Goal: Task Accomplishment & Management: Complete application form

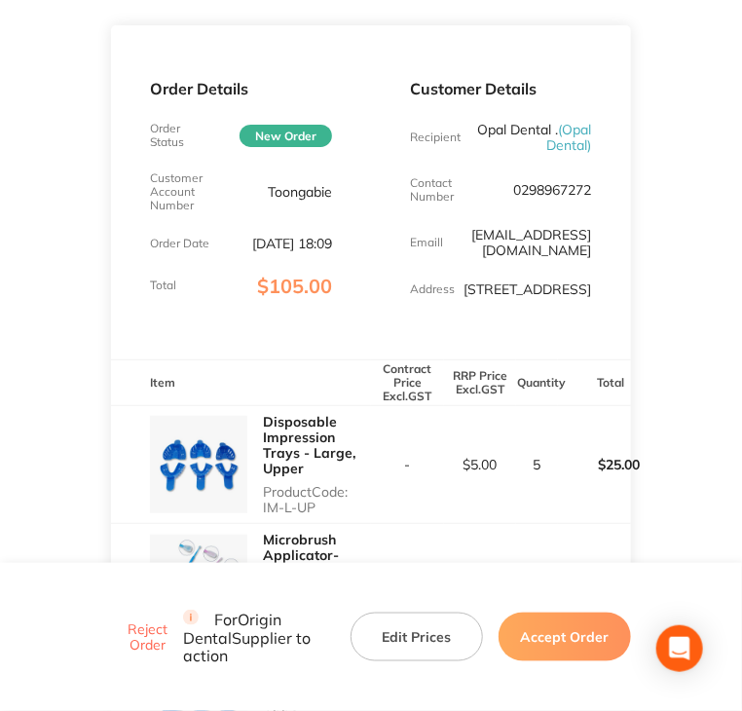
scroll to position [292, 0]
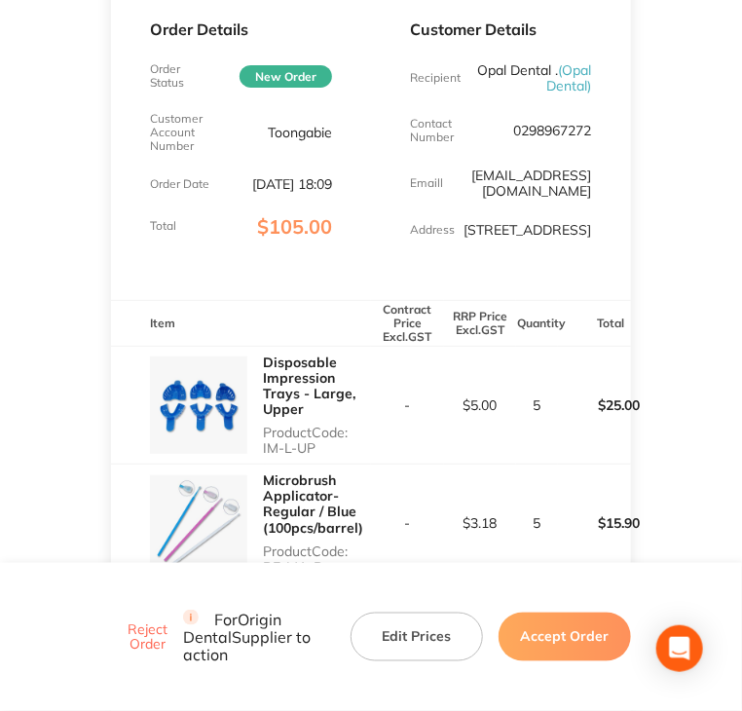
click at [317, 448] on p "Product Code: IM-L-UP" at bounding box center [317, 440] width 108 height 31
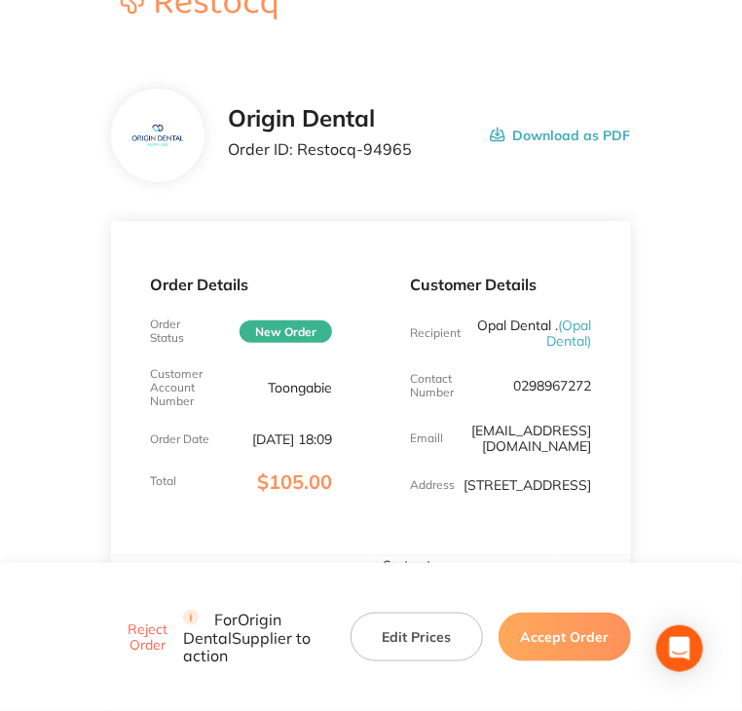
scroll to position [0, 0]
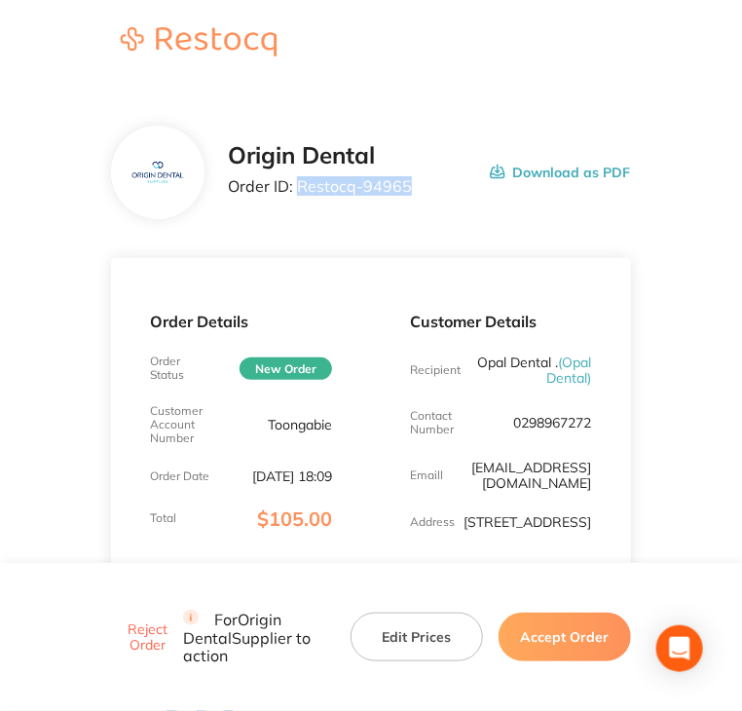
drag, startPoint x: 296, startPoint y: 185, endPoint x: 409, endPoint y: 185, distance: 113.0
click at [409, 185] on div "Origin Dental Order ID: Restocq- 94965 Download as PDF" at bounding box center [429, 172] width 402 height 60
copy p "Restocq- 94965"
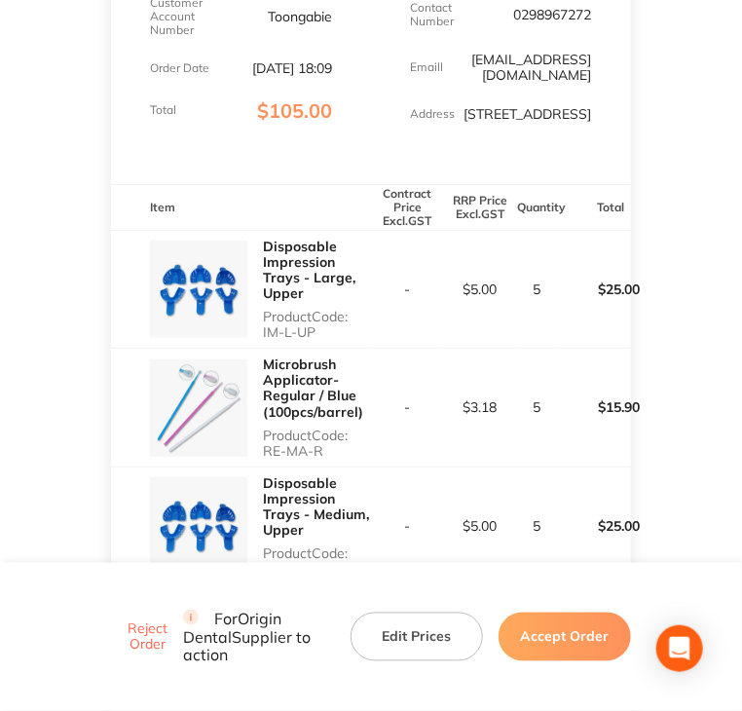
scroll to position [487, 0]
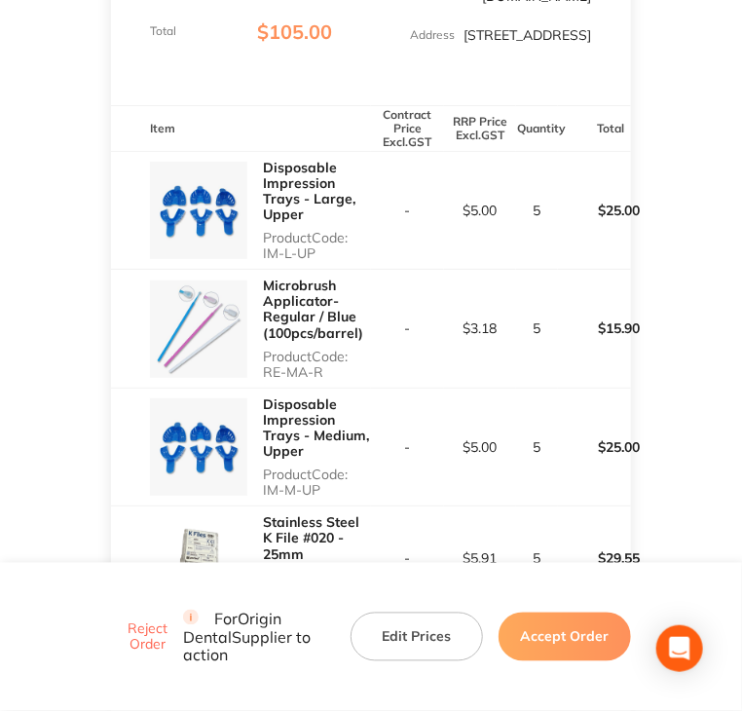
drag, startPoint x: 259, startPoint y: 270, endPoint x: 318, endPoint y: 270, distance: 58.4
click at [318, 270] on div "Disposable Impression Trays - Large, Upper Product Code: IM-L-UP" at bounding box center [241, 211] width 260 height 118
copy p "IM-L-UP"
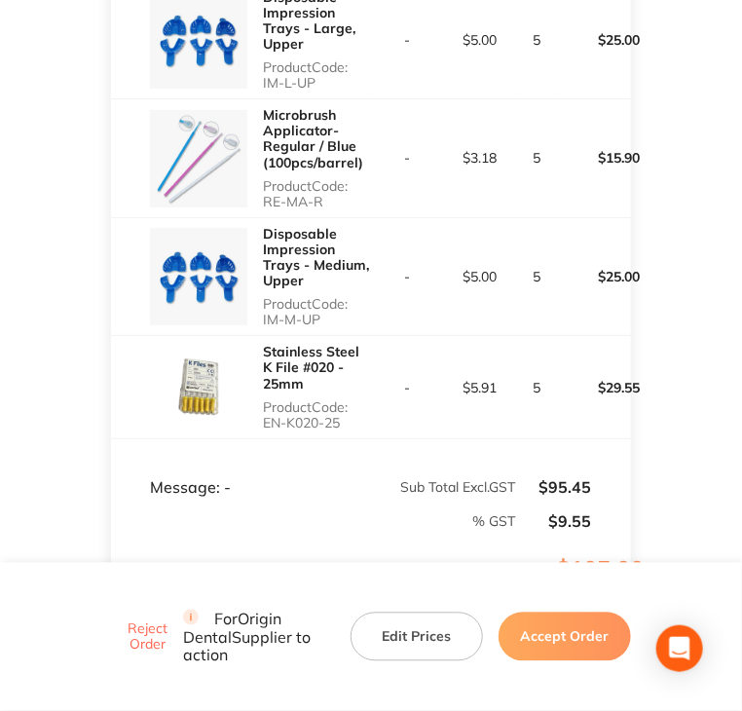
scroll to position [682, 0]
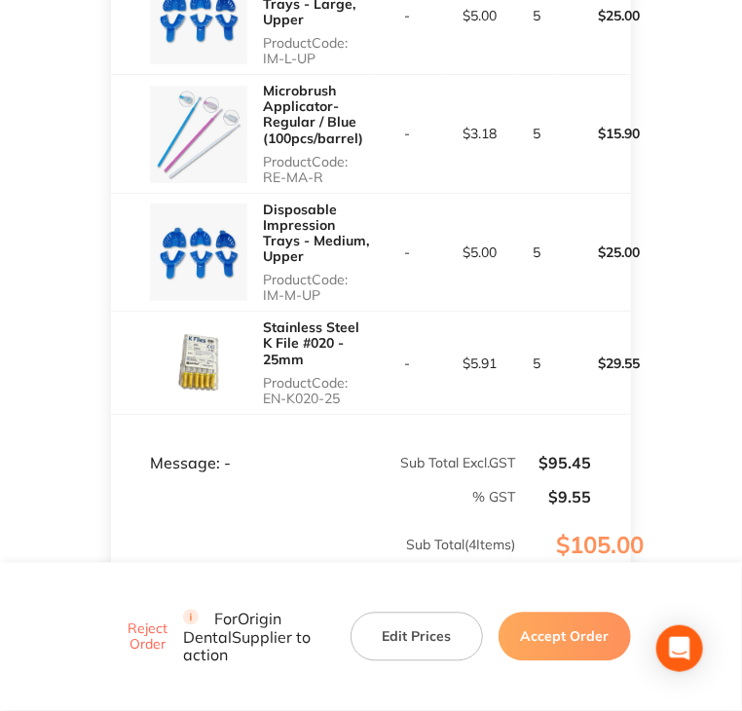
click at [271, 185] on p "Product Code: RE-MA-R" at bounding box center [317, 169] width 108 height 31
drag, startPoint x: 267, startPoint y: 191, endPoint x: 327, endPoint y: 193, distance: 60.4
click at [327, 185] on p "Product Code: RE-MA-R" at bounding box center [317, 169] width 108 height 31
copy p "RE-MA-R"
drag, startPoint x: 264, startPoint y: 314, endPoint x: 319, endPoint y: 313, distance: 55.5
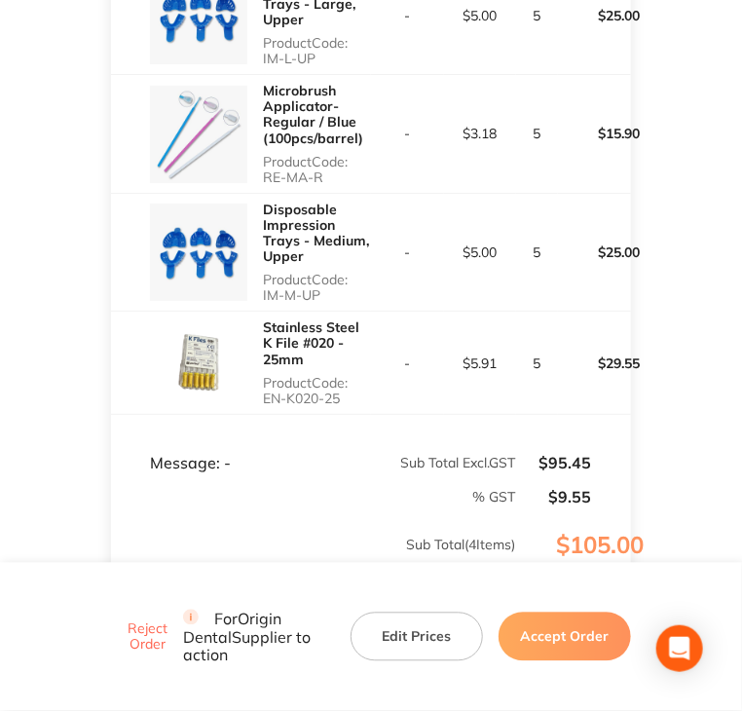
click at [319, 303] on p "Product Code: IM-M-UP" at bounding box center [317, 287] width 108 height 31
copy p "IM-M-UP"
drag, startPoint x: 262, startPoint y: 414, endPoint x: 342, endPoint y: 414, distance: 79.9
click at [342, 406] on p "Product Code: EN-K020-25" at bounding box center [317, 390] width 108 height 31
copy p "EN-K020-25"
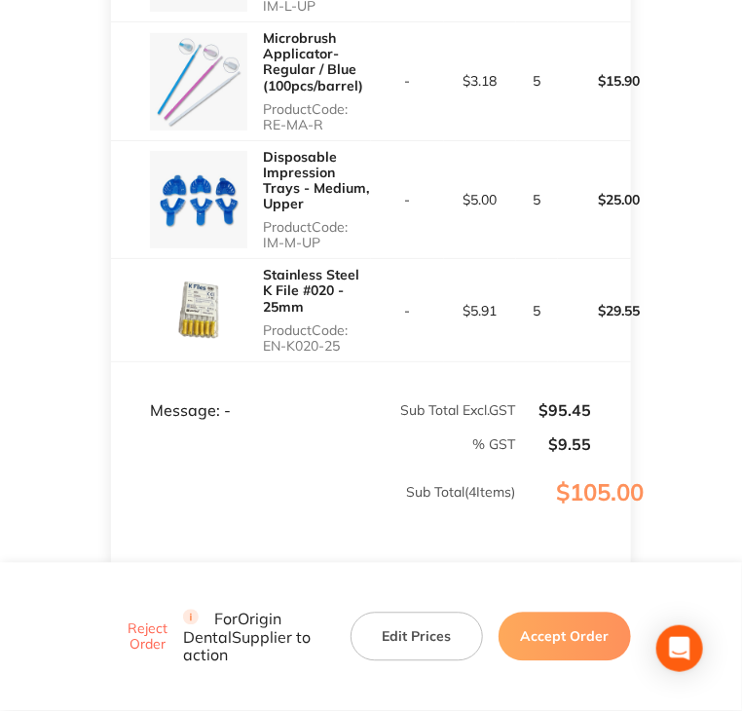
scroll to position [911, 0]
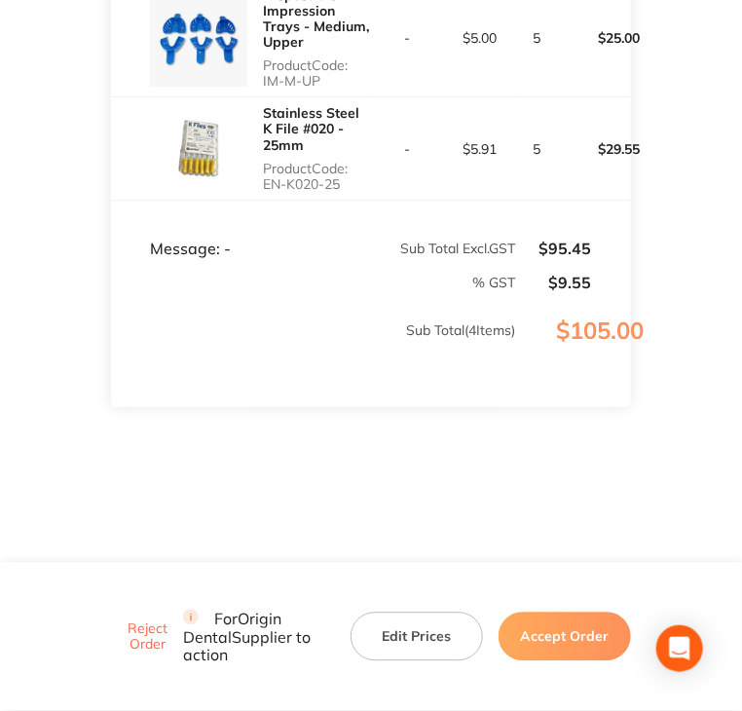
click at [575, 636] on button "Accept Order" at bounding box center [565, 637] width 132 height 49
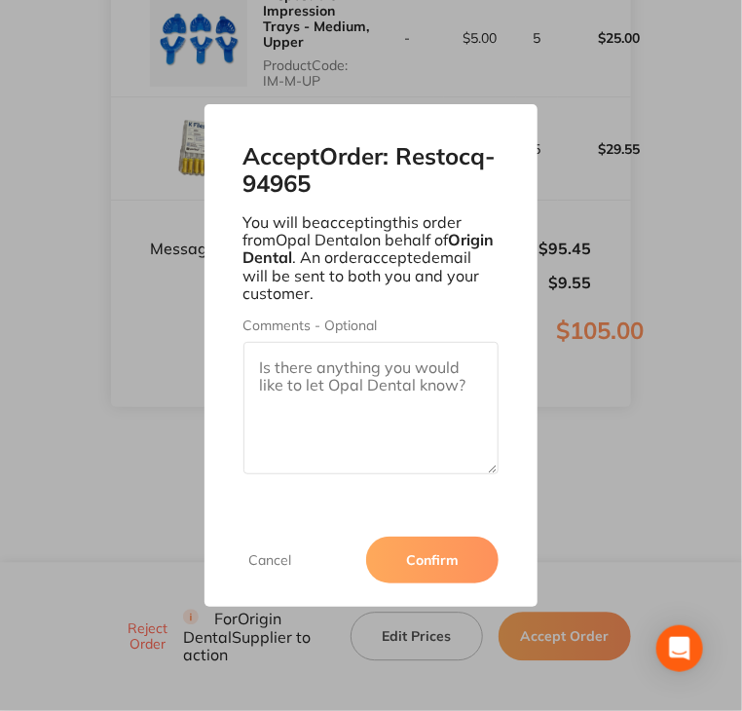
click at [374, 389] on textarea "Comments - Optional" at bounding box center [372, 408] width 256 height 132
paste textarea "SO-00001077"
type textarea "SO-00001077"
click at [454, 579] on button "Confirm" at bounding box center [432, 560] width 132 height 47
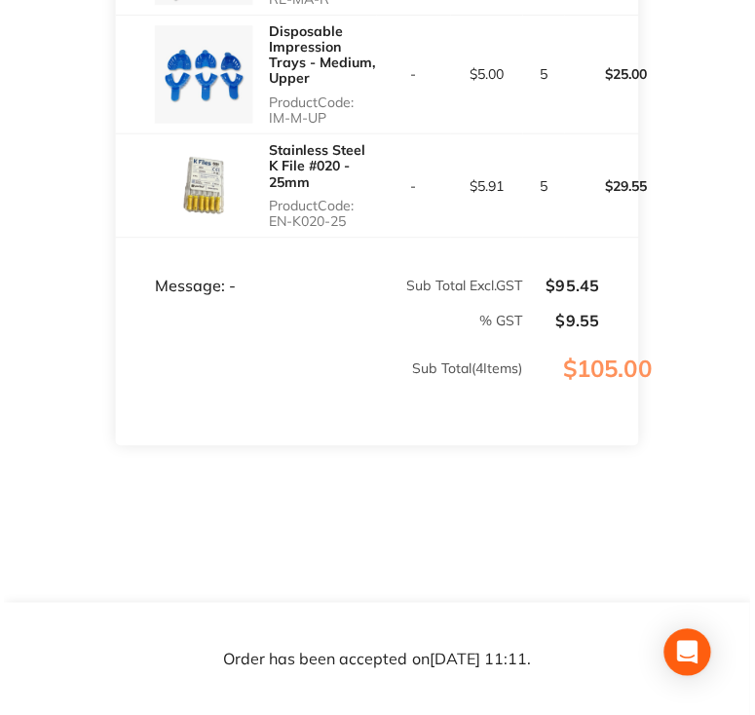
scroll to position [838, 0]
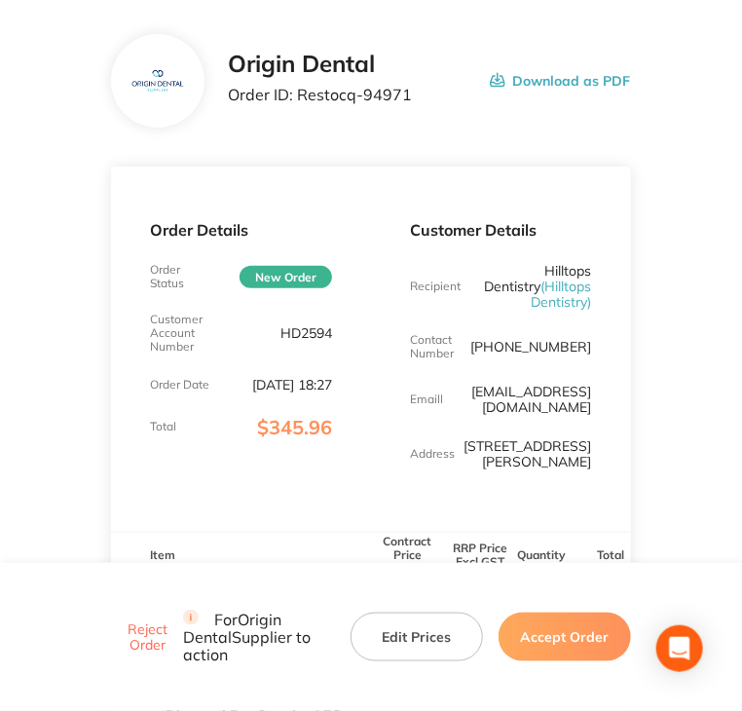
scroll to position [97, 0]
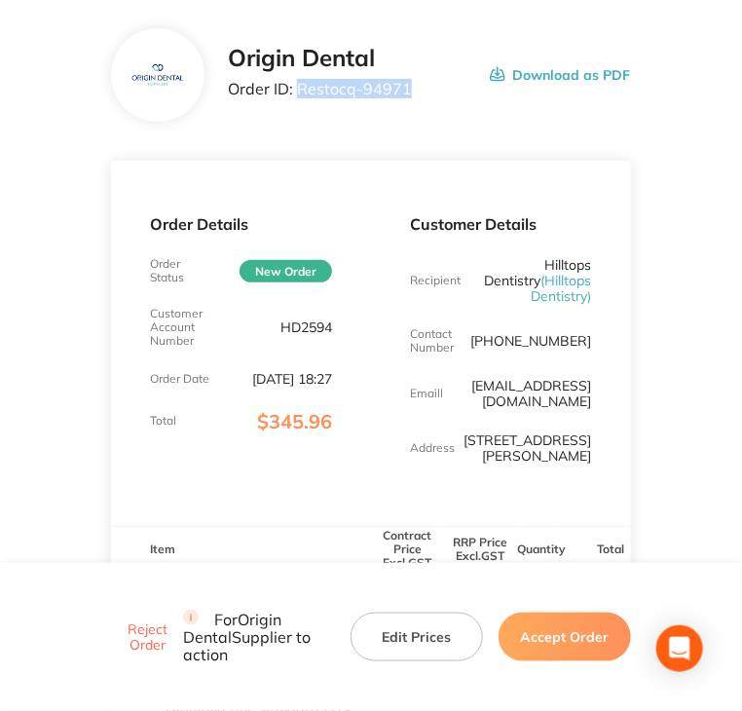
drag, startPoint x: 300, startPoint y: 86, endPoint x: 421, endPoint y: 80, distance: 120.9
click at [421, 80] on div "Origin Dental Order ID: Restocq- 94971 Download as PDF" at bounding box center [429, 75] width 402 height 60
copy p "Restocq- 94971"
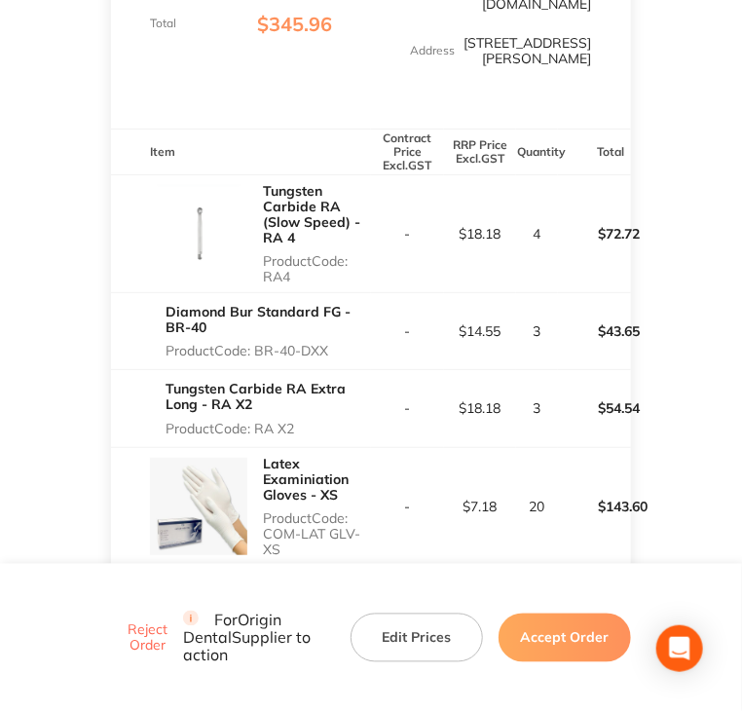
scroll to position [487, 0]
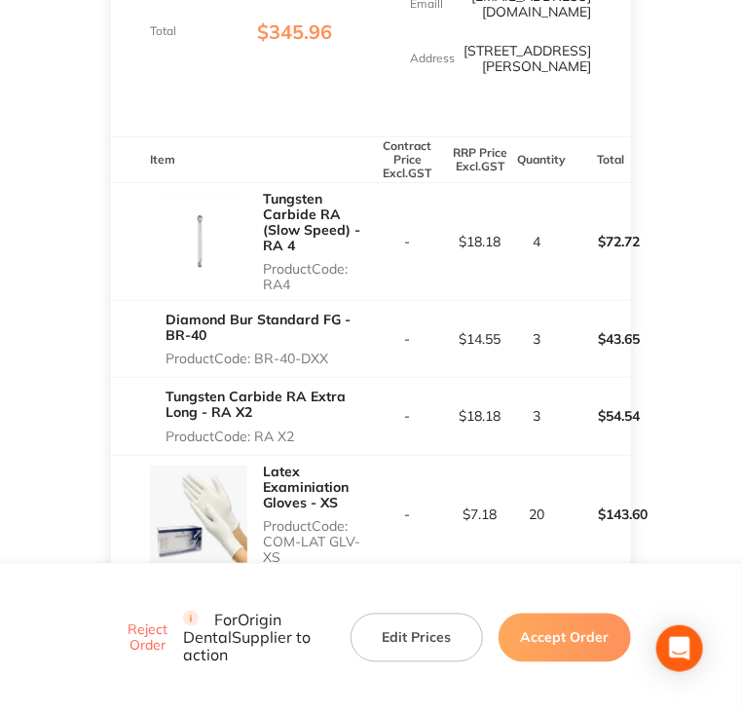
drag, startPoint x: 263, startPoint y: 274, endPoint x: 296, endPoint y: 271, distance: 33.2
click at [296, 271] on p "Product Code: RA4" at bounding box center [317, 276] width 108 height 31
copy p "RA4"
drag, startPoint x: 257, startPoint y: 344, endPoint x: 334, endPoint y: 342, distance: 77.0
click at [334, 351] on p "Product Code: BR-40-DXX" at bounding box center [269, 359] width 206 height 16
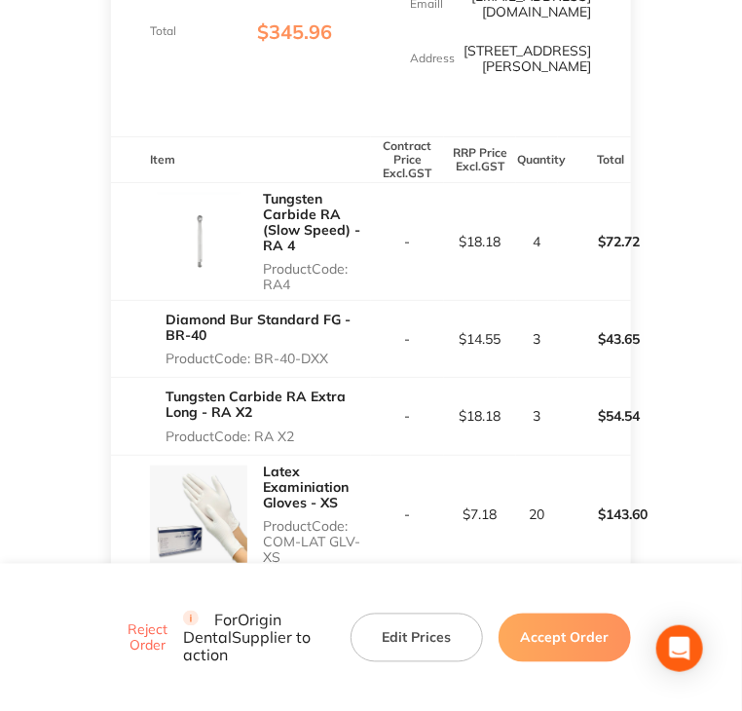
copy p "BR-40-DXX"
drag, startPoint x: 285, startPoint y: 414, endPoint x: 261, endPoint y: 413, distance: 24.4
click at [312, 429] on p "Product Code: RA X2" at bounding box center [269, 437] width 206 height 16
drag, startPoint x: 257, startPoint y: 417, endPoint x: 296, endPoint y: 418, distance: 39.0
click at [296, 429] on p "Product Code: RA X2" at bounding box center [269, 437] width 206 height 16
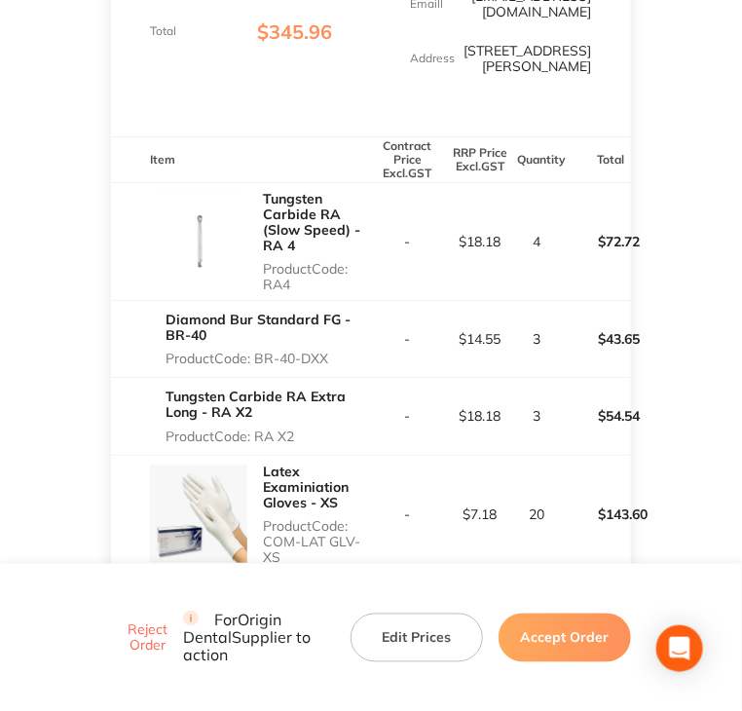
copy p "RA X2"
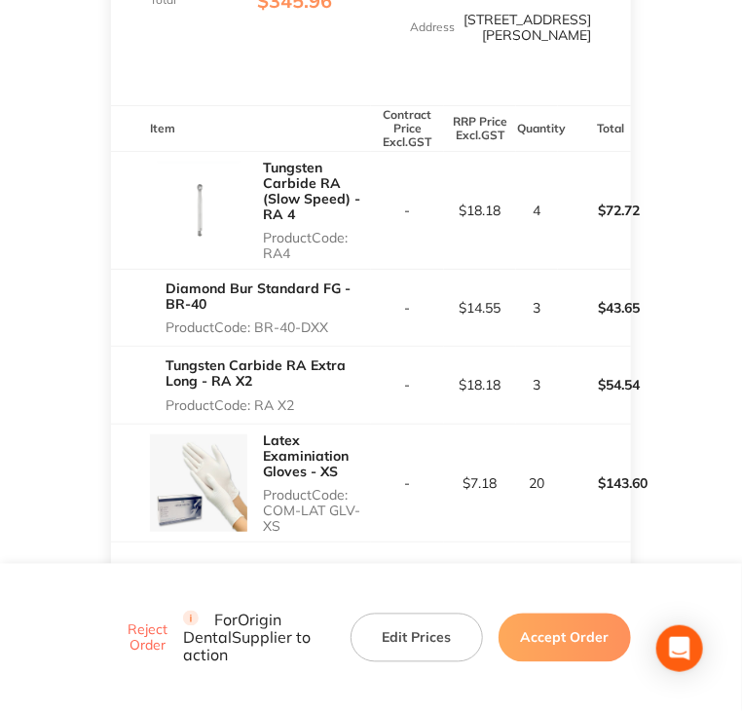
scroll to position [584, 0]
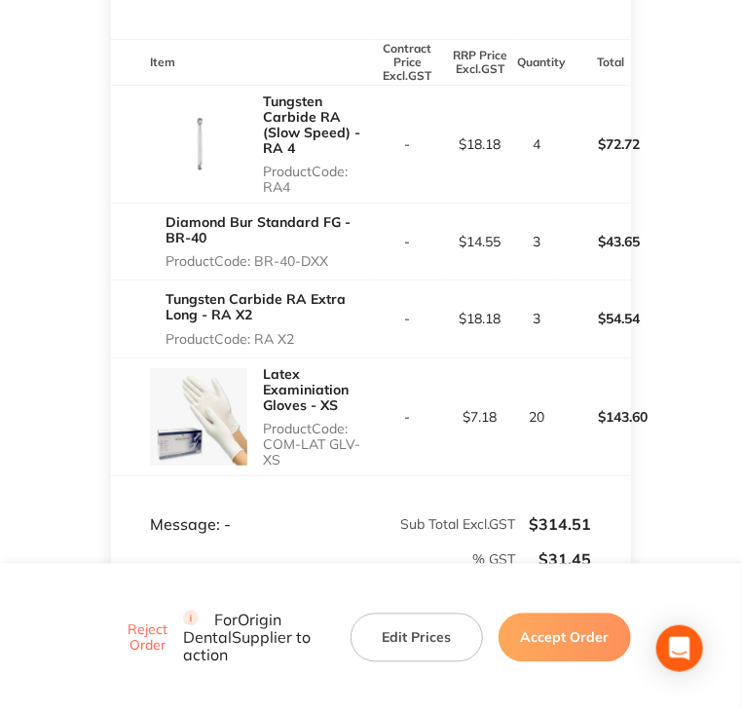
drag, startPoint x: 264, startPoint y: 430, endPoint x: 301, endPoint y: 442, distance: 39.1
click at [301, 442] on p "Product Code: COM-LAT GLV- XS" at bounding box center [317, 444] width 108 height 47
copy p "COM-LAT GLV- XS"
click at [546, 639] on button "Accept Order" at bounding box center [565, 637] width 132 height 49
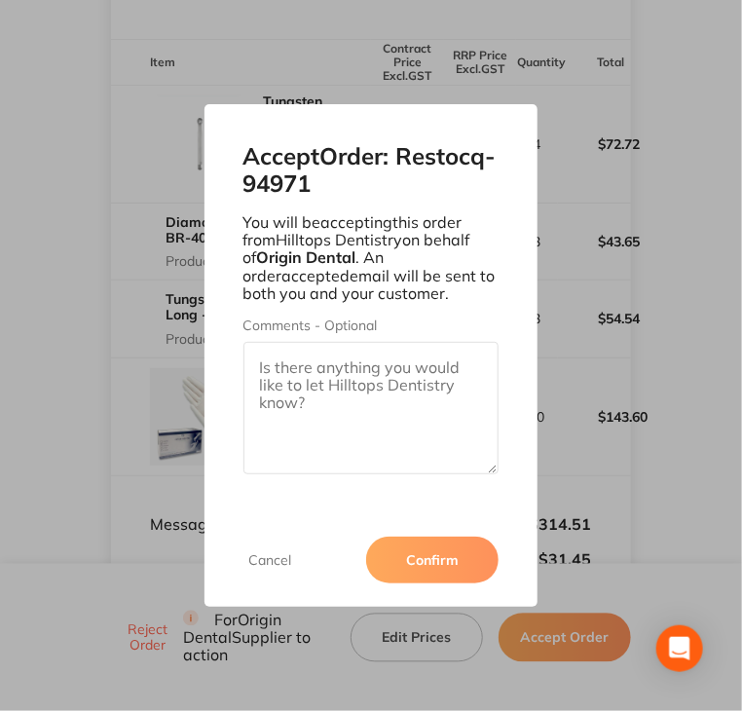
click at [301, 363] on textarea "Comments - Optional" at bounding box center [372, 408] width 256 height 132
paste textarea "SO-00001078"
type textarea "SO-00001078"
click at [432, 557] on button "Confirm" at bounding box center [432, 560] width 132 height 47
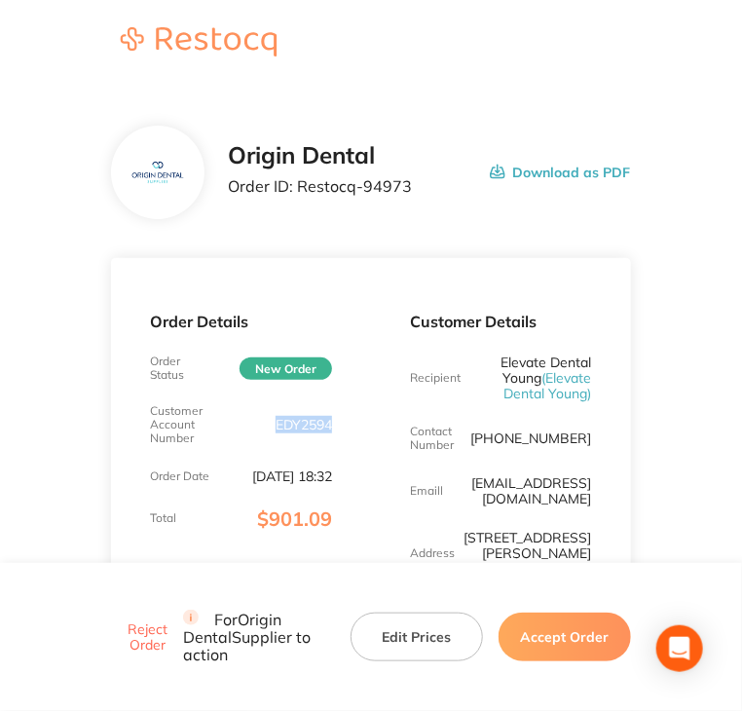
drag, startPoint x: 272, startPoint y: 424, endPoint x: 347, endPoint y: 426, distance: 75.0
click at [347, 426] on div "Order Details Order Status New Order Customer Account Number EDY2594 Order Date…" at bounding box center [241, 448] width 260 height 381
copy p "EDY2594"
drag, startPoint x: 409, startPoint y: 186, endPoint x: 296, endPoint y: 185, distance: 113.0
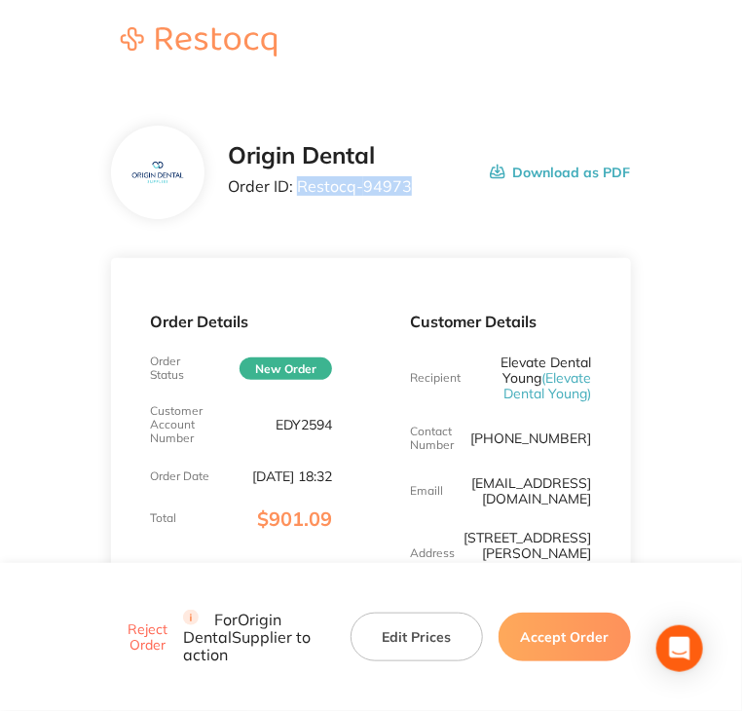
click at [296, 185] on div "Origin Dental Order ID: Restocq- 94973 Download as PDF" at bounding box center [429, 172] width 402 height 60
copy p "Restocq- 94973"
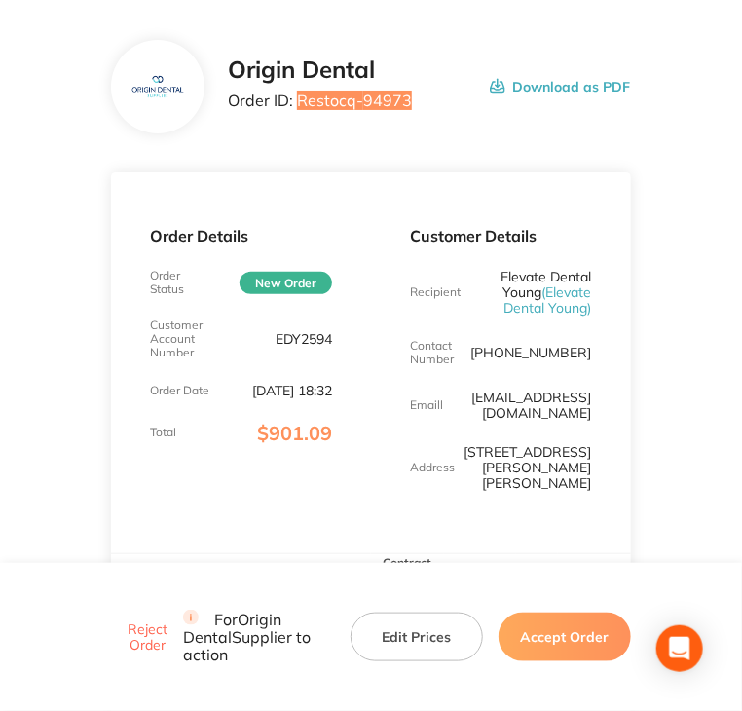
scroll to position [390, 0]
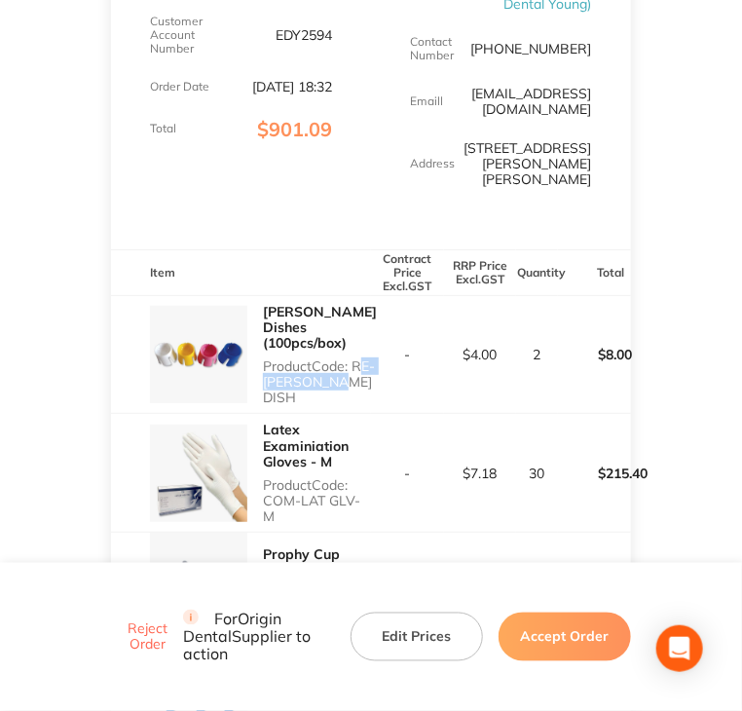
drag, startPoint x: 321, startPoint y: 335, endPoint x: 369, endPoint y: 349, distance: 49.6
click at [369, 349] on div "Dappen Dishes (100pcs/box) Product Code: RE-DAPP DISH" at bounding box center [320, 355] width 114 height 118
copy p "RE-DAPP DISH"
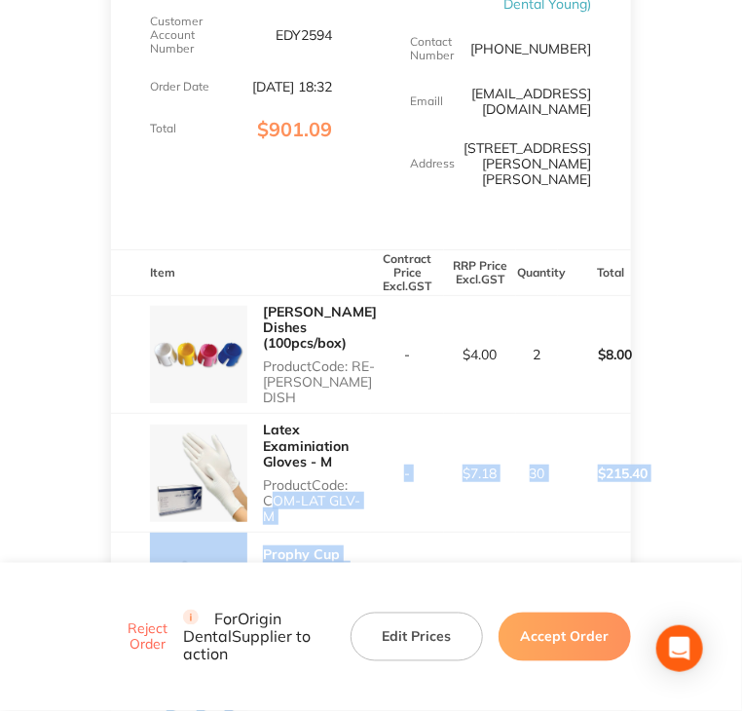
drag, startPoint x: 262, startPoint y: 446, endPoint x: 375, endPoint y: 472, distance: 116.0
copy tbody "COM-LAT GLV-M - $7.18 30 $215.40 Prophy Cup (100pcs/box) Product Code: COM-PH C…"
click at [374, 533] on td "-" at bounding box center [407, 582] width 73 height 98
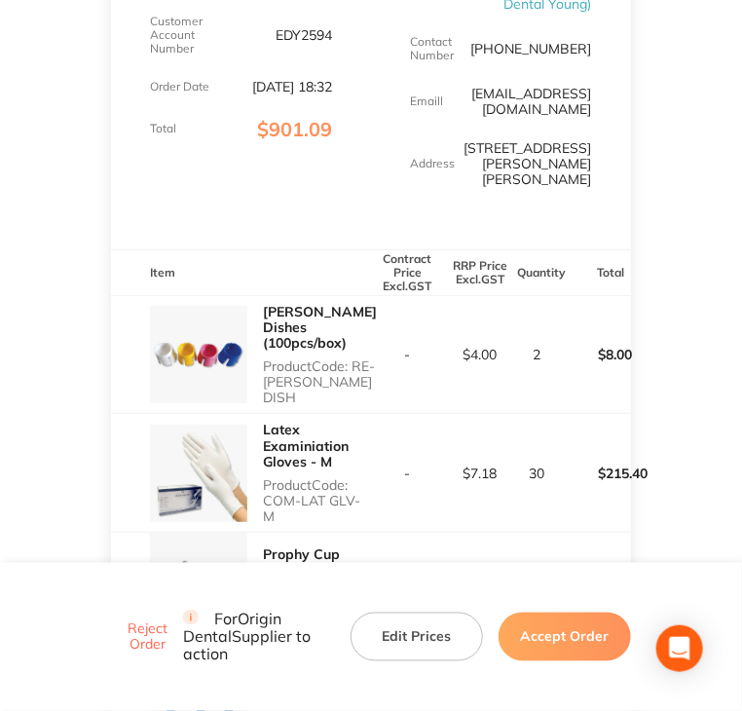
drag, startPoint x: 262, startPoint y: 453, endPoint x: 370, endPoint y: 448, distance: 108.2
click at [370, 477] on p "Product Code: COM-LAT GLV-M" at bounding box center [317, 500] width 108 height 47
copy p "COM-LAT GLV-M"
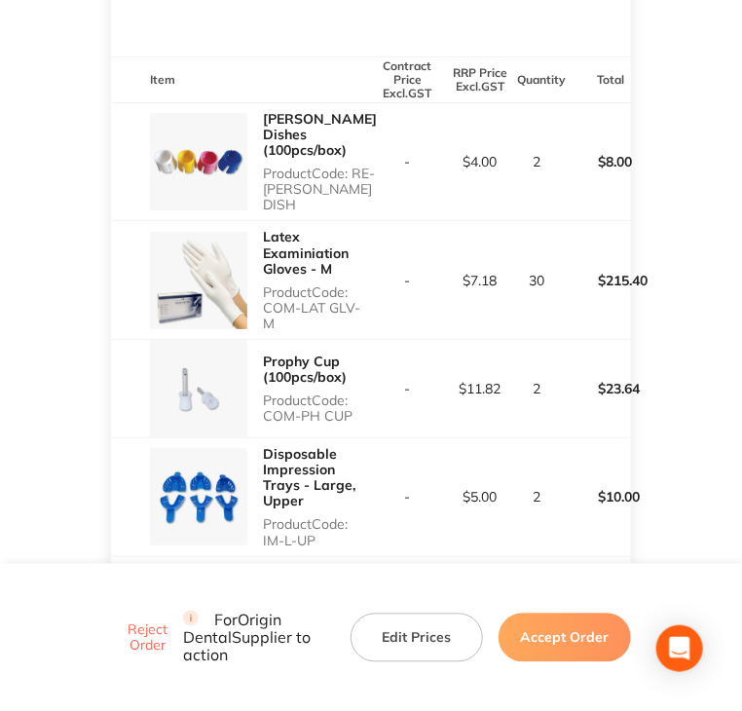
scroll to position [584, 0]
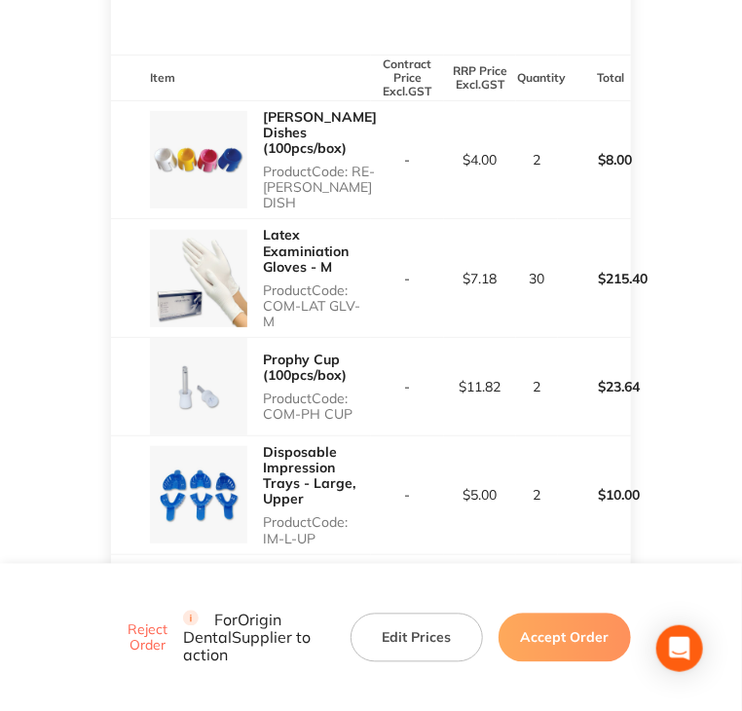
drag, startPoint x: 261, startPoint y: 348, endPoint x: 351, endPoint y: 353, distance: 89.7
click at [351, 353] on div "Prophy Cup (100pcs/box) Product Code: COM-PH CUP" at bounding box center [241, 386] width 260 height 97
copy p "COM-PH CUP"
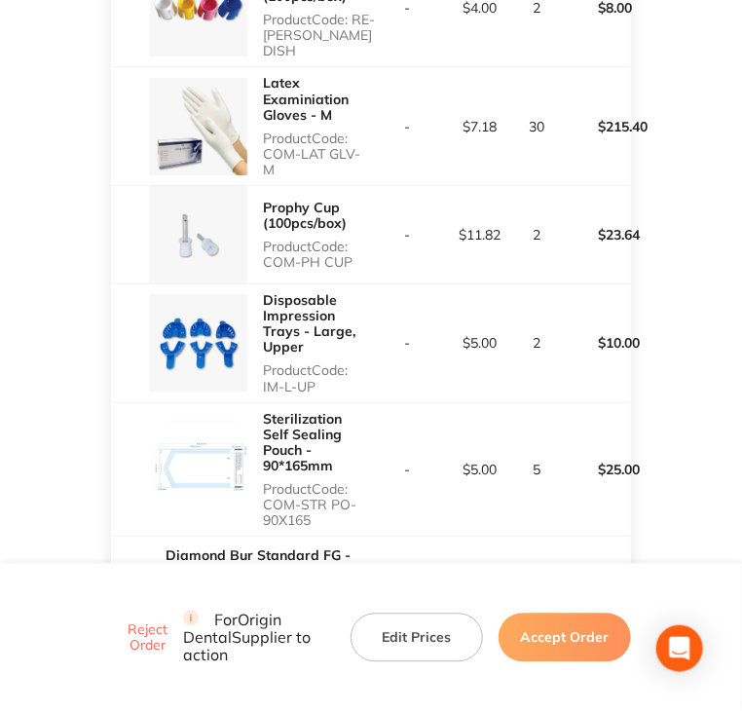
scroll to position [779, 0]
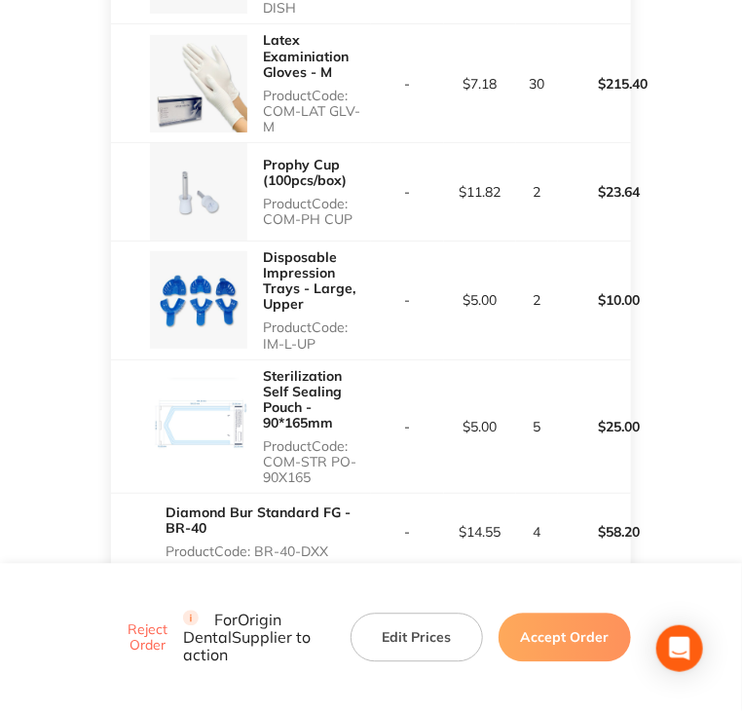
copy p "IM-L-UP"
drag, startPoint x: 264, startPoint y: 274, endPoint x: 318, endPoint y: 275, distance: 53.6
click at [318, 319] on p "Product Code: IM-L-UP" at bounding box center [317, 334] width 108 height 31
drag, startPoint x: 268, startPoint y: 384, endPoint x: 297, endPoint y: 400, distance: 33.6
click at [316, 438] on p "Product Code: COM-STR PO-90X165" at bounding box center [317, 461] width 108 height 47
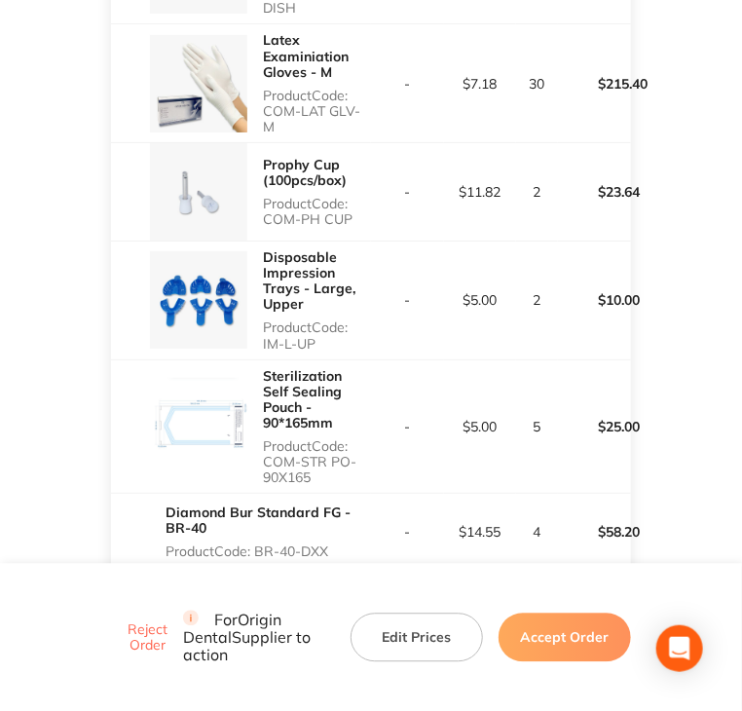
drag, startPoint x: 265, startPoint y: 376, endPoint x: 312, endPoint y: 390, distance: 48.7
click at [312, 438] on p "Product Code: COM-STR PO-90X165" at bounding box center [317, 461] width 108 height 47
copy p "COM-STR PO-90X165"
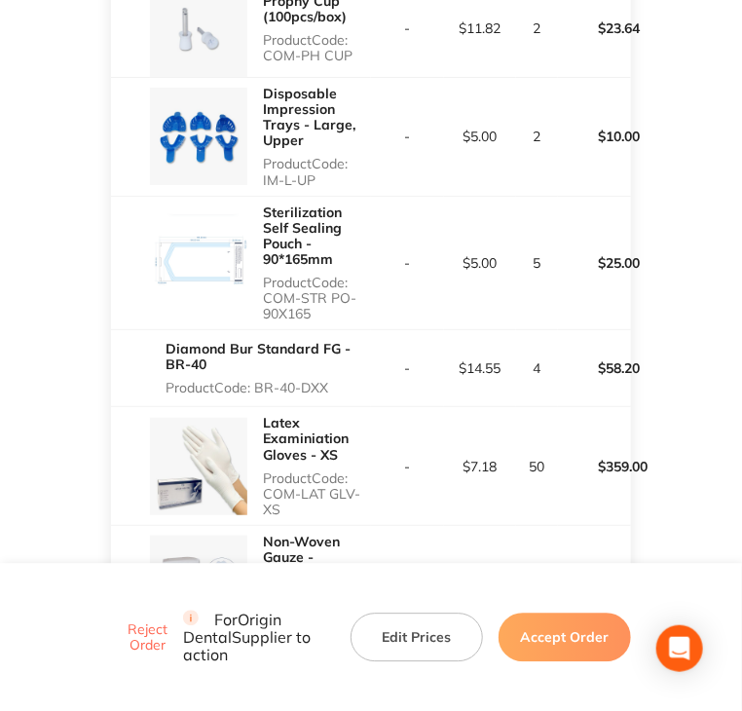
scroll to position [974, 0]
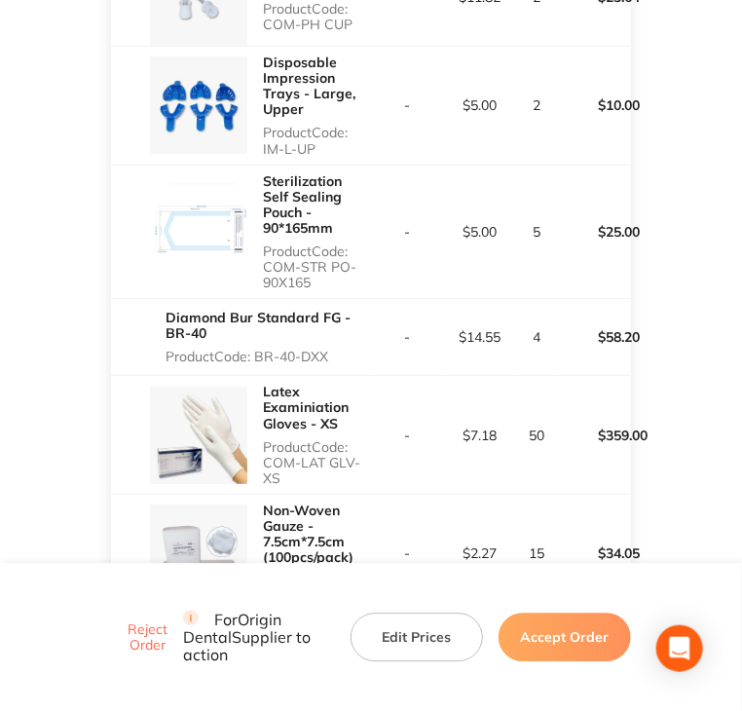
drag, startPoint x: 257, startPoint y: 275, endPoint x: 331, endPoint y: 278, distance: 74.1
click at [331, 349] on p "Product Code: BR-40-DXX" at bounding box center [269, 357] width 206 height 16
copy p "BR-40-DXX"
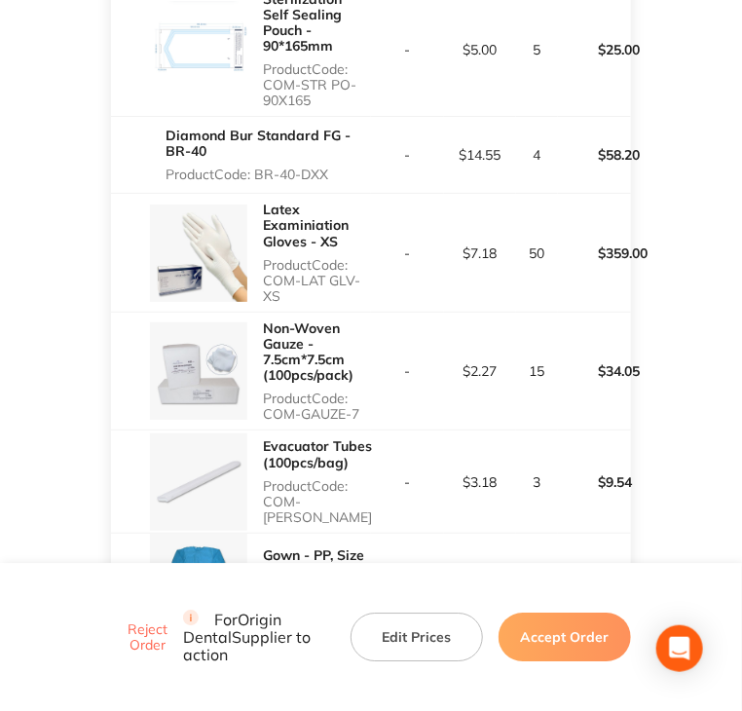
scroll to position [1169, 0]
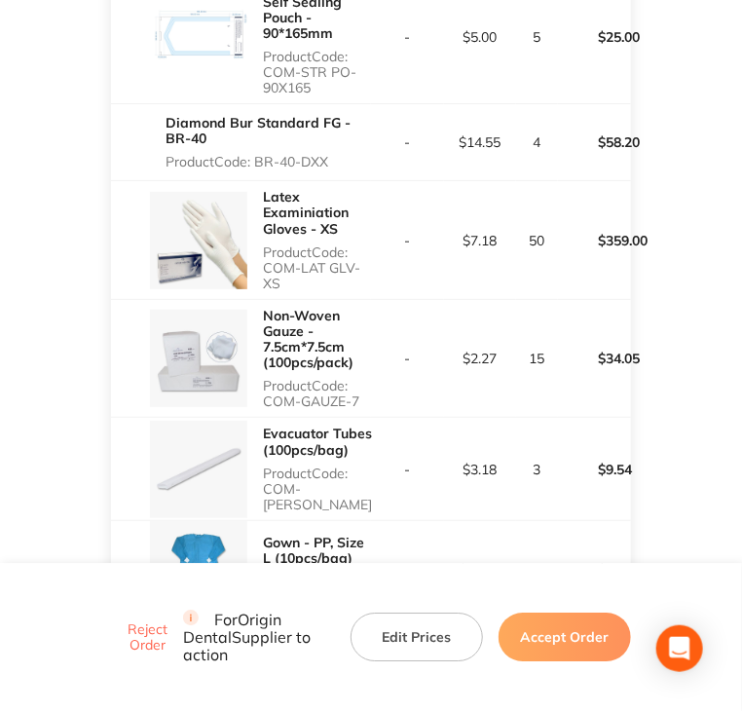
drag, startPoint x: 260, startPoint y: 181, endPoint x: 296, endPoint y: 200, distance: 40.5
click at [296, 200] on div "Latex Examiniation Gloves - XS Product Code: COM-LAT GLV- XS" at bounding box center [241, 240] width 260 height 118
copy p "COM-LAT GLV- XS"
drag, startPoint x: 267, startPoint y: 314, endPoint x: 360, endPoint y: 313, distance: 93.5
click at [360, 378] on p "Product Code: COM-GAUZE-7" at bounding box center [317, 393] width 108 height 31
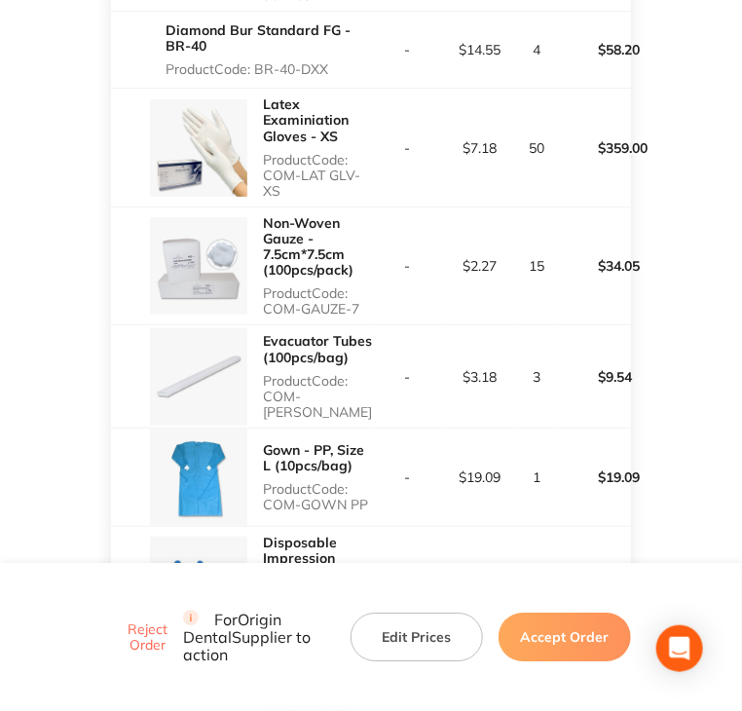
scroll to position [1266, 0]
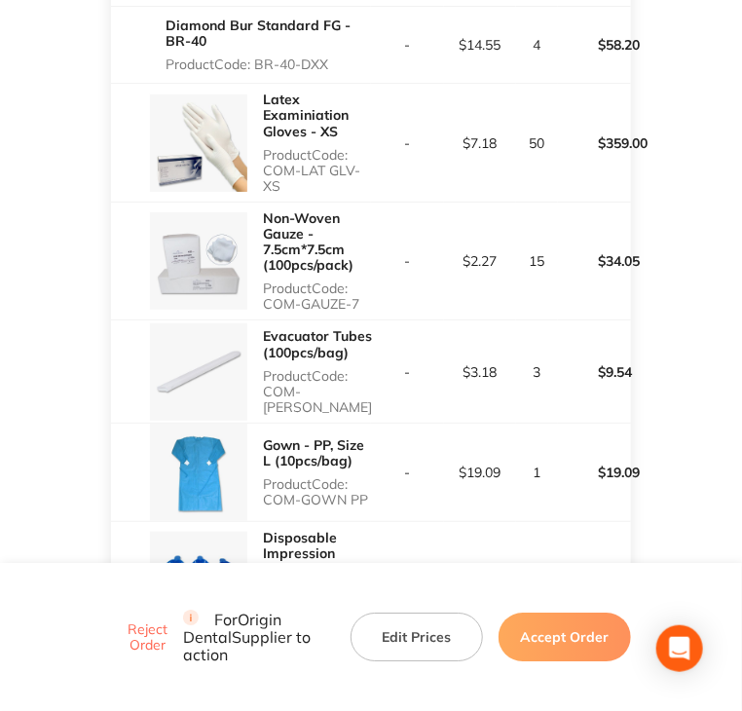
drag, startPoint x: 304, startPoint y: 311, endPoint x: 294, endPoint y: 316, distance: 10.9
click at [300, 368] on p "Product Code: COM-EVACU TIP" at bounding box center [317, 391] width 109 height 47
drag, startPoint x: 260, startPoint y: 319, endPoint x: 395, endPoint y: 313, distance: 135.5
click at [395, 320] on tr "Evacuator Tubes (100pcs/bag) Product Code: COM-EVACU TIP - $3.18 3 $9.54" at bounding box center [370, 371] width 519 height 102
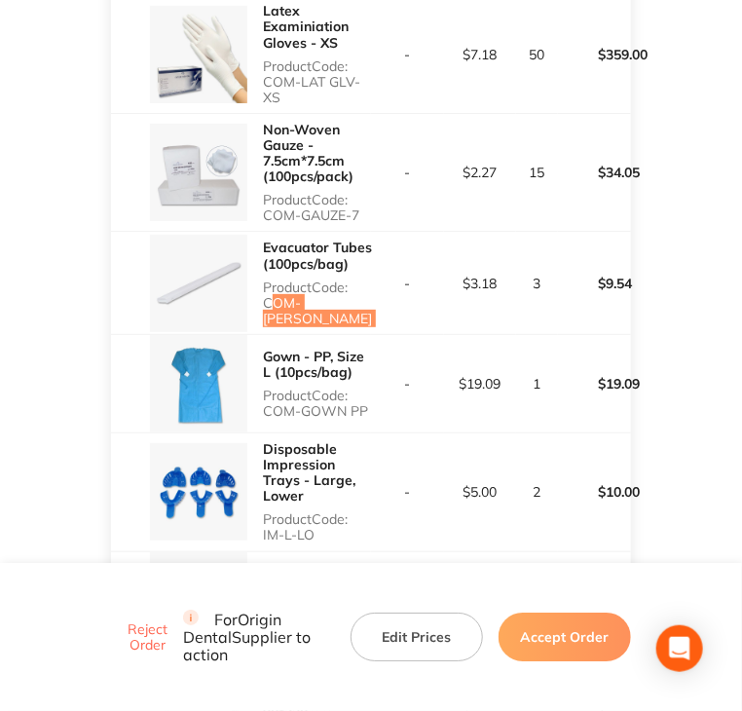
scroll to position [1364, 0]
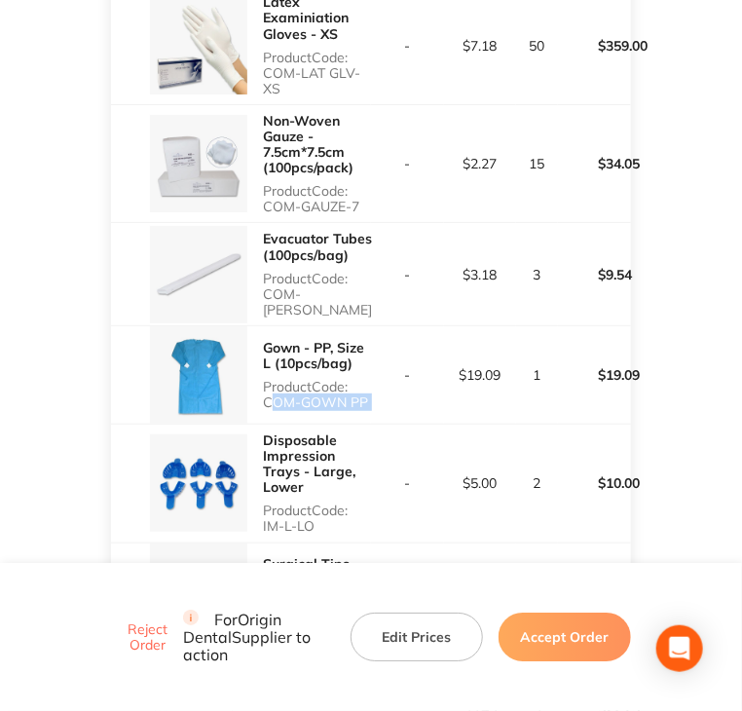
drag, startPoint x: 273, startPoint y: 313, endPoint x: 382, endPoint y: 316, distance: 109.1
click at [382, 325] on tr "Gown - PP, Size L (10pcs/bag) Product Code: COM-GOWN PP - $19.09 1 $19.09" at bounding box center [370, 374] width 519 height 98
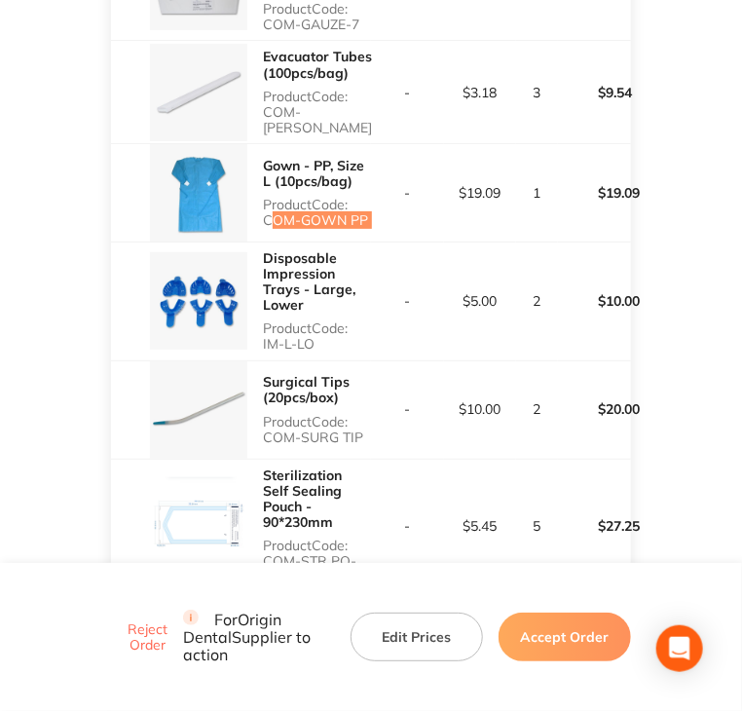
scroll to position [1559, 0]
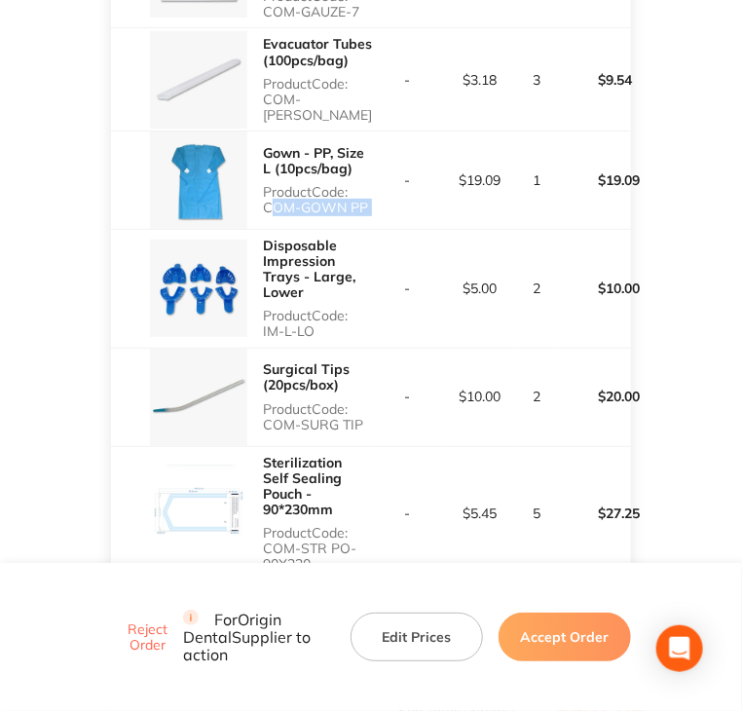
drag, startPoint x: 262, startPoint y: 242, endPoint x: 351, endPoint y: 240, distance: 88.7
click at [351, 308] on p "Product Code: IM-L-LO" at bounding box center [317, 323] width 108 height 31
drag, startPoint x: 260, startPoint y: 334, endPoint x: 362, endPoint y: 334, distance: 102.3
click at [362, 349] on div "Surgical Tips (20pcs/box) Product Code: COM-SURG TIP" at bounding box center [241, 397] width 260 height 97
drag, startPoint x: 265, startPoint y: 445, endPoint x: 370, endPoint y: 470, distance: 108.2
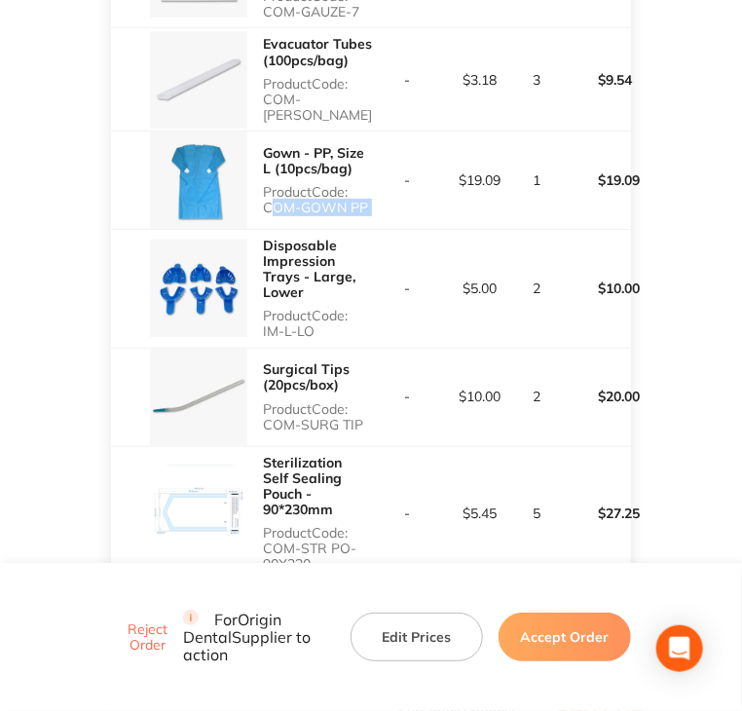
click at [370, 470] on div "Sterilization Self Sealing Pouch - 90*230mm Product Code: COM-STR PO-90X230" at bounding box center [317, 513] width 108 height 133
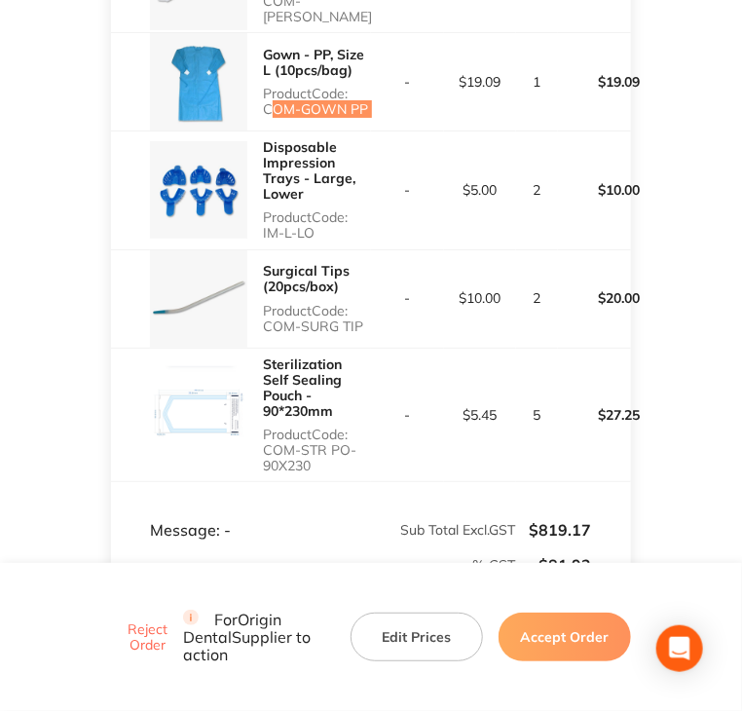
scroll to position [1833, 0]
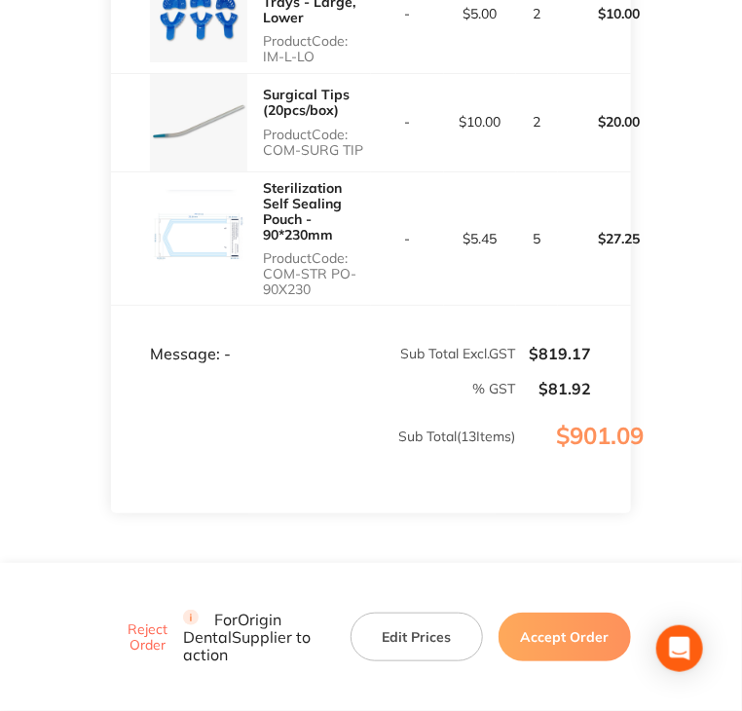
click at [580, 648] on button "Accept Order" at bounding box center [565, 637] width 132 height 49
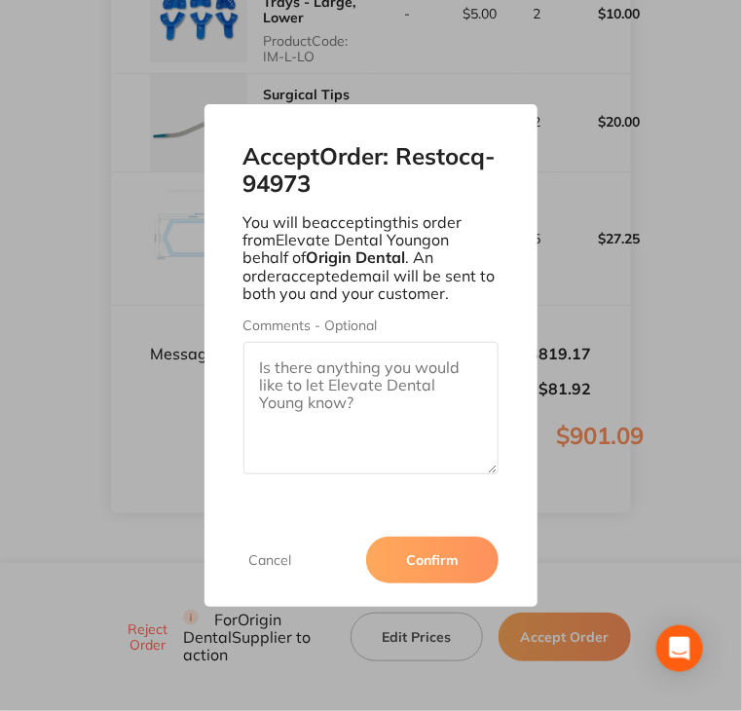
click at [384, 390] on textarea "Comments - Optional" at bounding box center [372, 408] width 256 height 132
paste textarea "SO-00001079"
type textarea "SO-00001079"
click at [428, 551] on button "Confirm" at bounding box center [432, 560] width 132 height 47
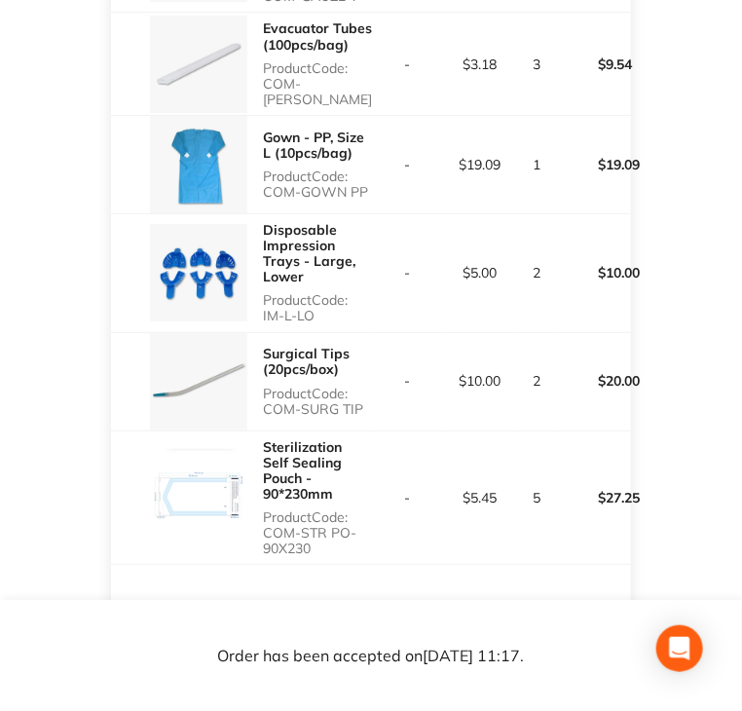
scroll to position [1796, 0]
